Goal: Task Accomplishment & Management: Manage account settings

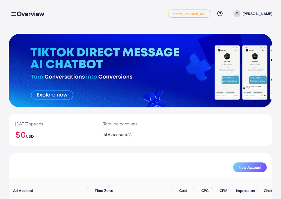
click at [259, 13] on link "[PERSON_NAME]" at bounding box center [251, 13] width 41 height 7
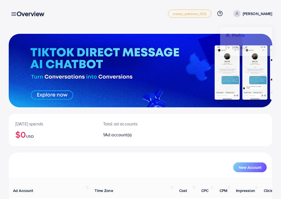
click at [168, 30] on div "[DATE] spends $0 USD Total ad accounts 1 Ad account(s) New Account Ad Account T…" at bounding box center [140, 121] width 281 height 242
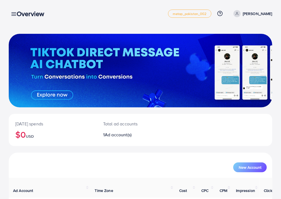
click at [14, 14] on div "Overview" at bounding box center [32, 14] width 41 height 8
click at [13, 15] on div "Overview" at bounding box center [32, 14] width 41 height 8
click at [263, 11] on p "[PERSON_NAME]" at bounding box center [257, 13] width 29 height 7
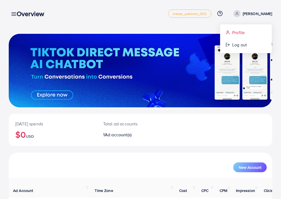
click at [235, 32] on span "Profile" at bounding box center [238, 32] width 13 height 7
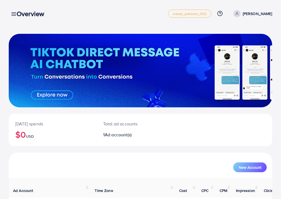
select select "********"
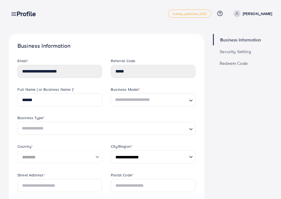
click at [233, 50] on span "Security Setting" at bounding box center [235, 51] width 31 height 4
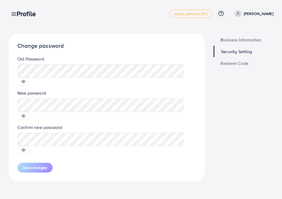
click at [25, 114] on icon at bounding box center [24, 116] width 4 height 4
click at [38, 165] on span "Save changes" at bounding box center [35, 167] width 24 height 5
